Goal: Task Accomplishment & Management: Manage account settings

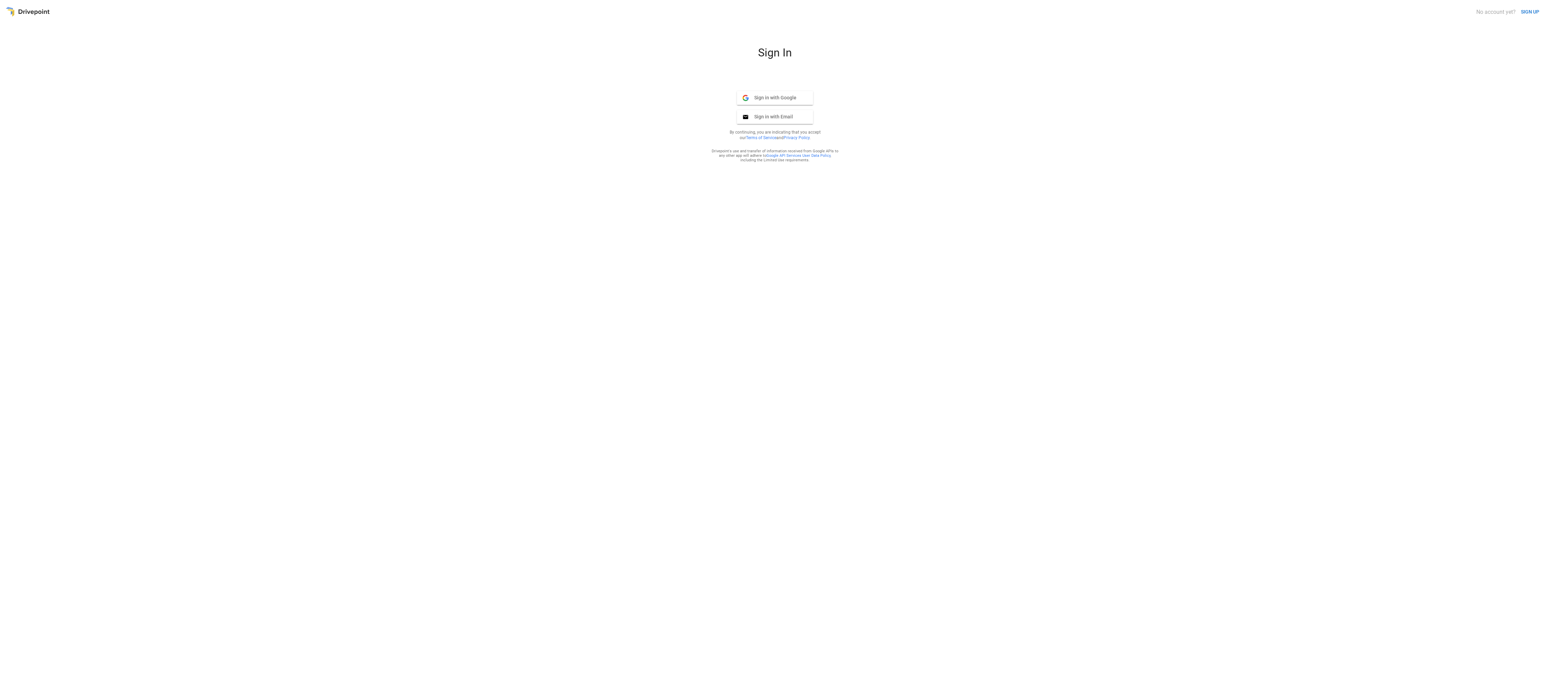
click at [774, 91] on li "Sign in with Google Google" at bounding box center [775, 98] width 108 height 14
click at [774, 94] on span "Sign in with Google" at bounding box center [773, 97] width 48 height 6
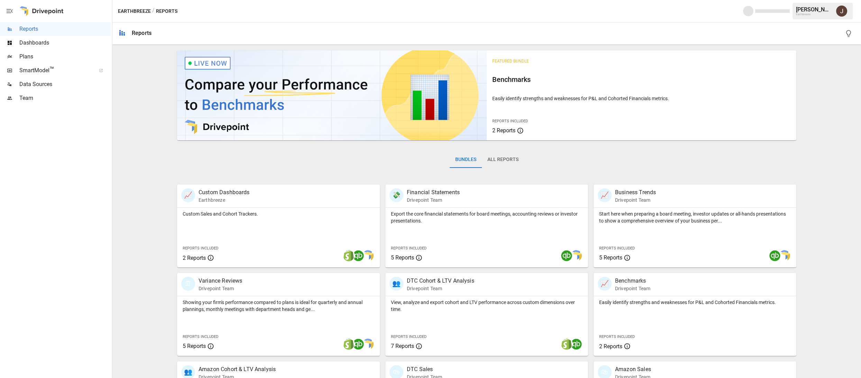
click at [43, 60] on span "Plans" at bounding box center [64, 57] width 91 height 8
